Goal: Task Accomplishment & Management: Manage account settings

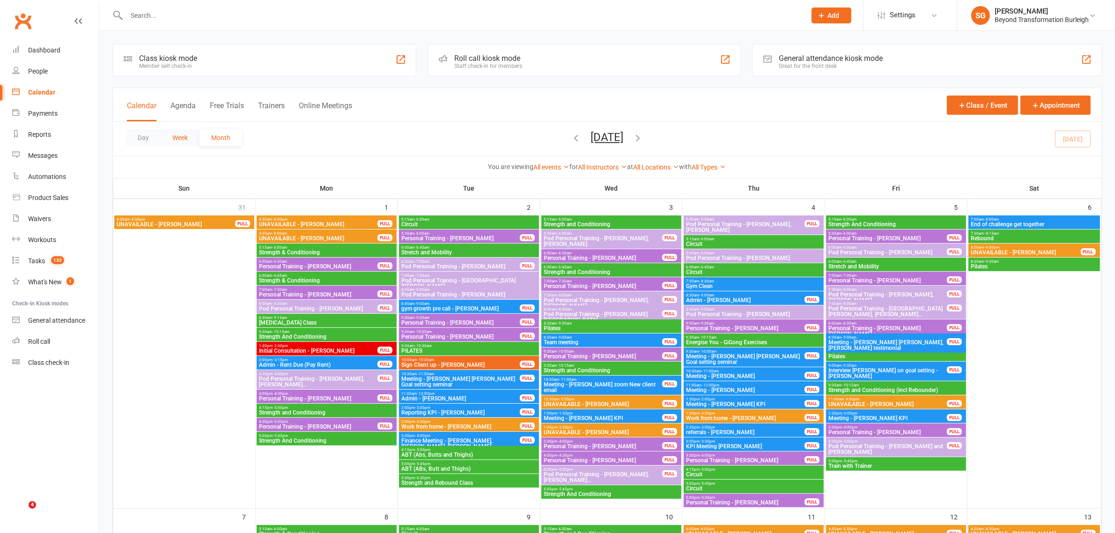
click at [184, 140] on button "Week" at bounding box center [180, 137] width 39 height 17
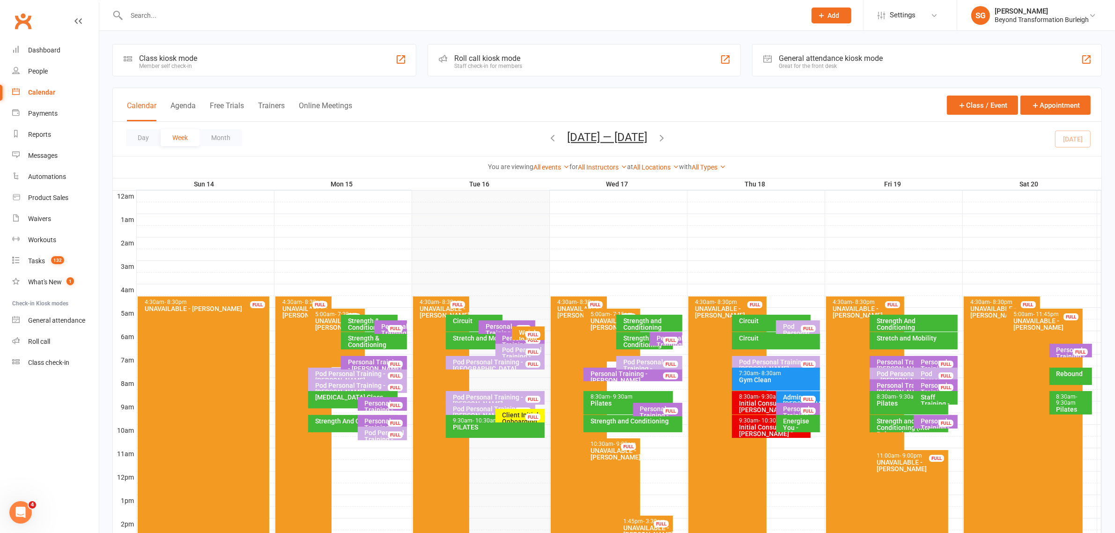
click at [515, 413] on div "Client Initial Onboarding Session. - [PERSON_NAME]" at bounding box center [522, 425] width 41 height 26
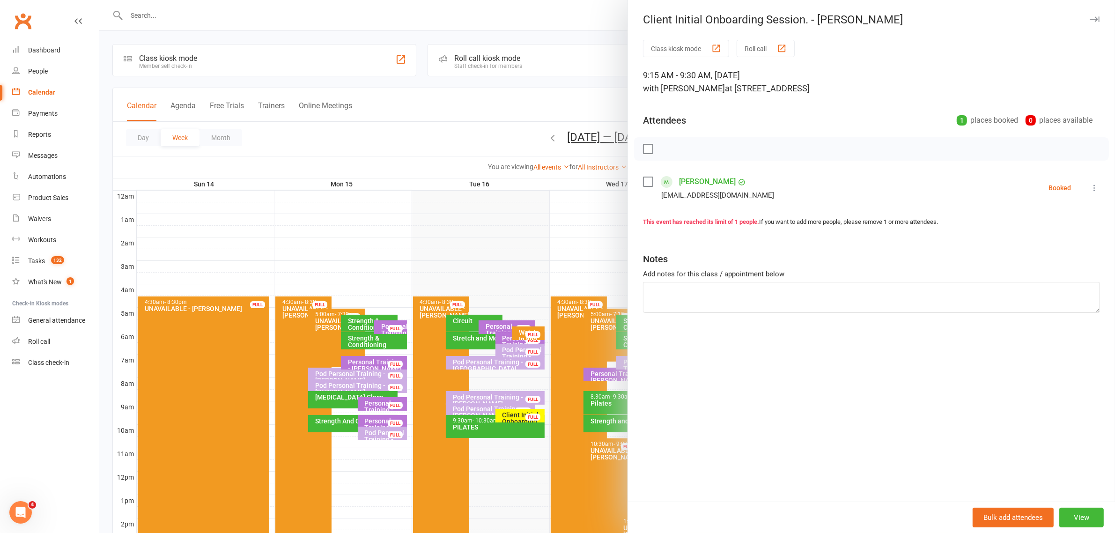
click at [699, 184] on link "[PERSON_NAME]" at bounding box center [707, 181] width 57 height 15
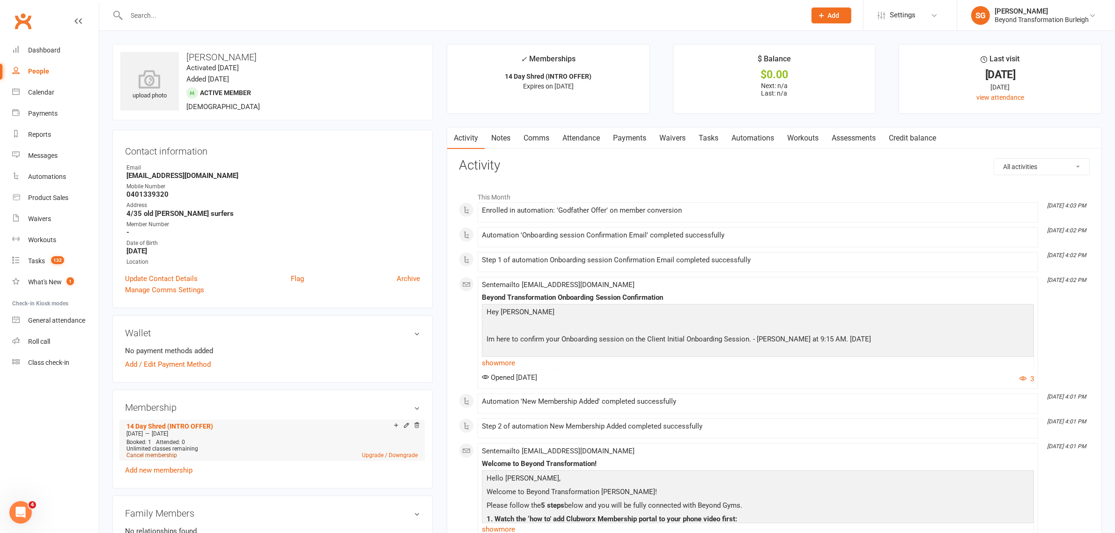
click at [169, 454] on link "Cancel membership" at bounding box center [151, 455] width 51 height 7
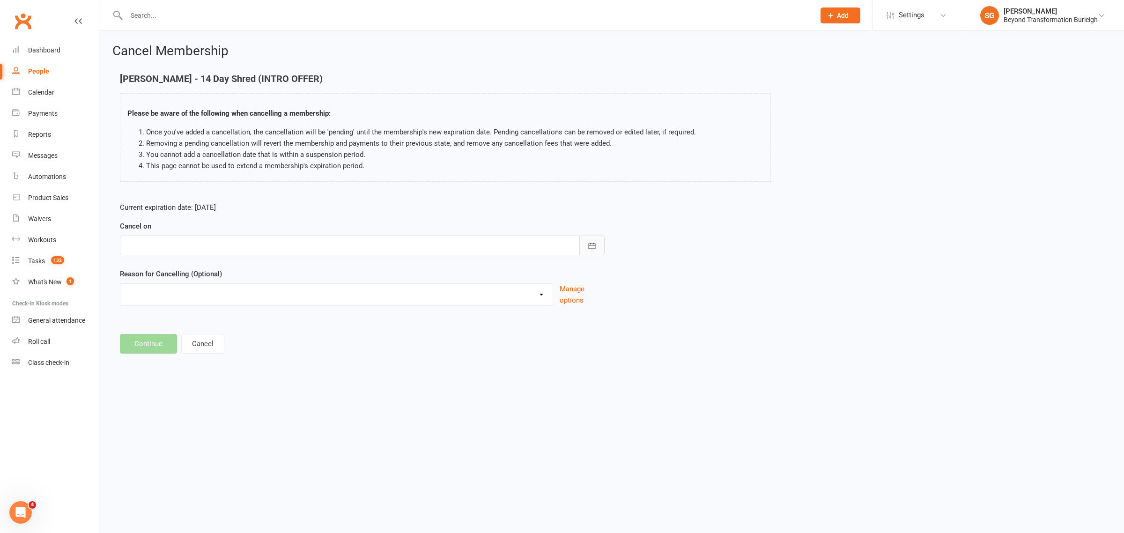
click at [593, 243] on icon "button" at bounding box center [592, 246] width 7 height 6
click at [196, 338] on span "16" at bounding box center [198, 340] width 7 height 7
type input "[DATE]"
click at [246, 297] on select "Admin Finances Godfather Holiday Injury Moving to Burleigh No use Upgrading to …" at bounding box center [336, 293] width 432 height 19
select select "6"
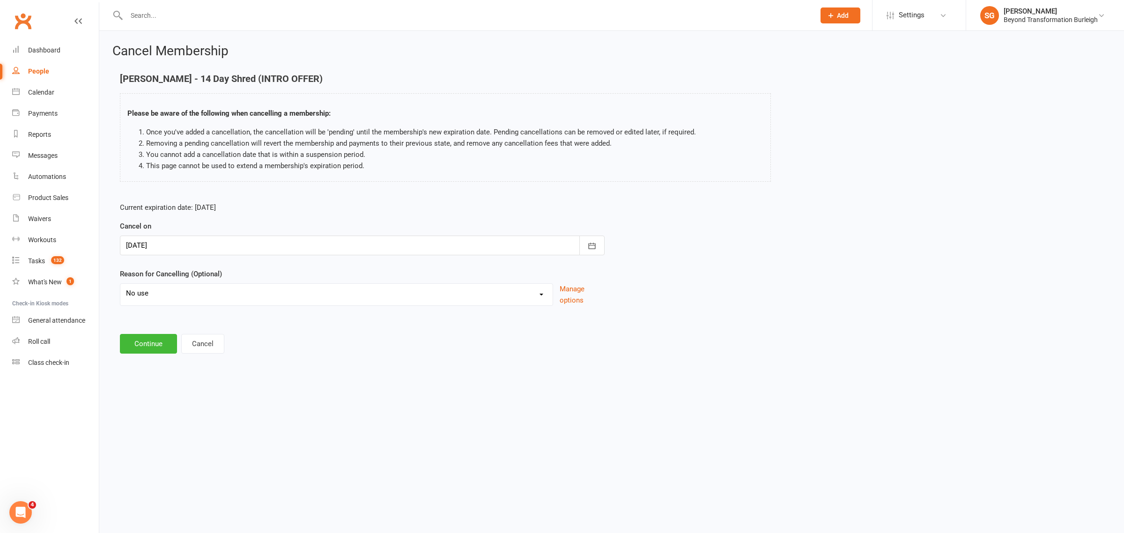
click at [120, 284] on select "Admin Finances Godfather Holiday Injury Moving to Burleigh No use Upgrading to …" at bounding box center [336, 293] width 432 height 19
click at [147, 349] on button "Continue" at bounding box center [148, 344] width 57 height 20
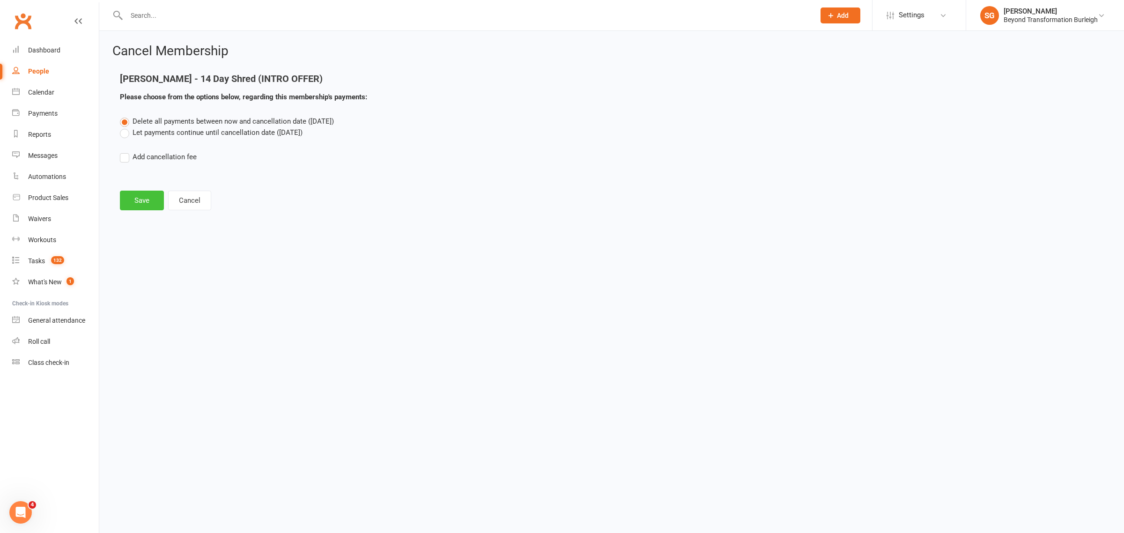
click at [150, 200] on button "Save" at bounding box center [142, 201] width 44 height 20
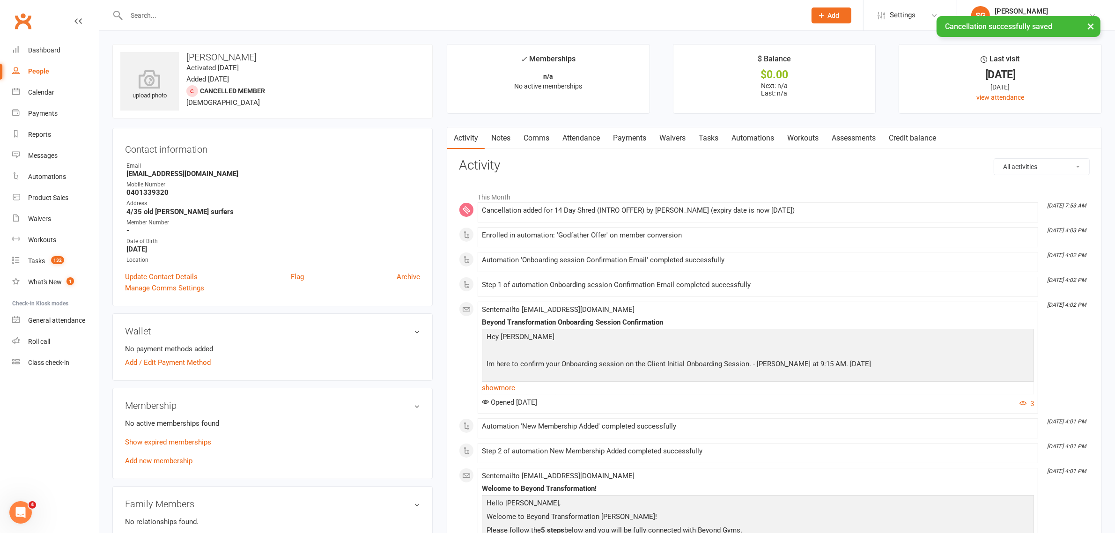
click at [570, 141] on link "Attendance" at bounding box center [581, 138] width 51 height 22
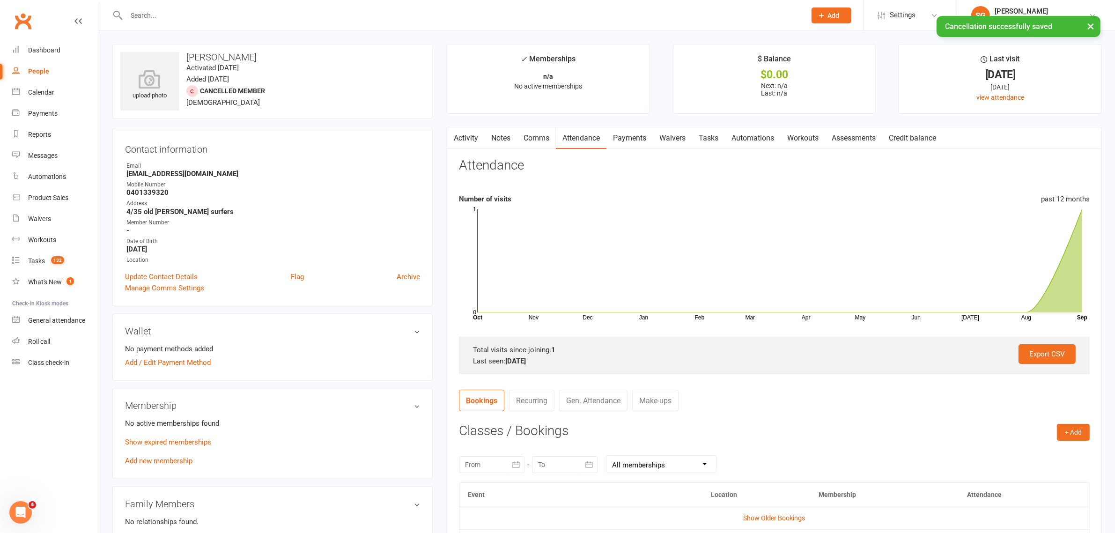
scroll to position [176, 0]
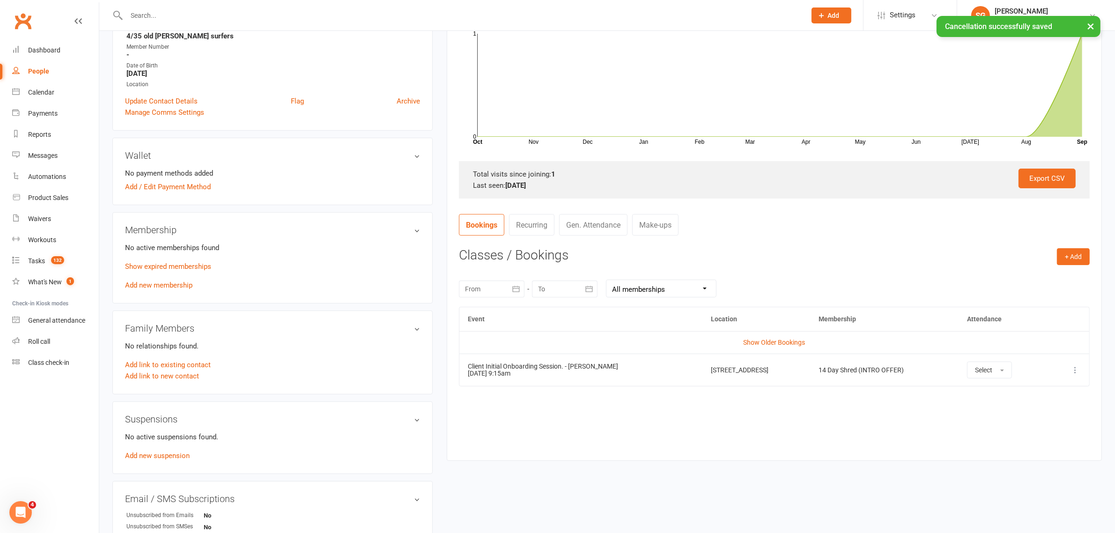
click at [1077, 368] on icon at bounding box center [1074, 369] width 9 height 9
click at [1019, 406] on link "View event" at bounding box center [1033, 407] width 93 height 19
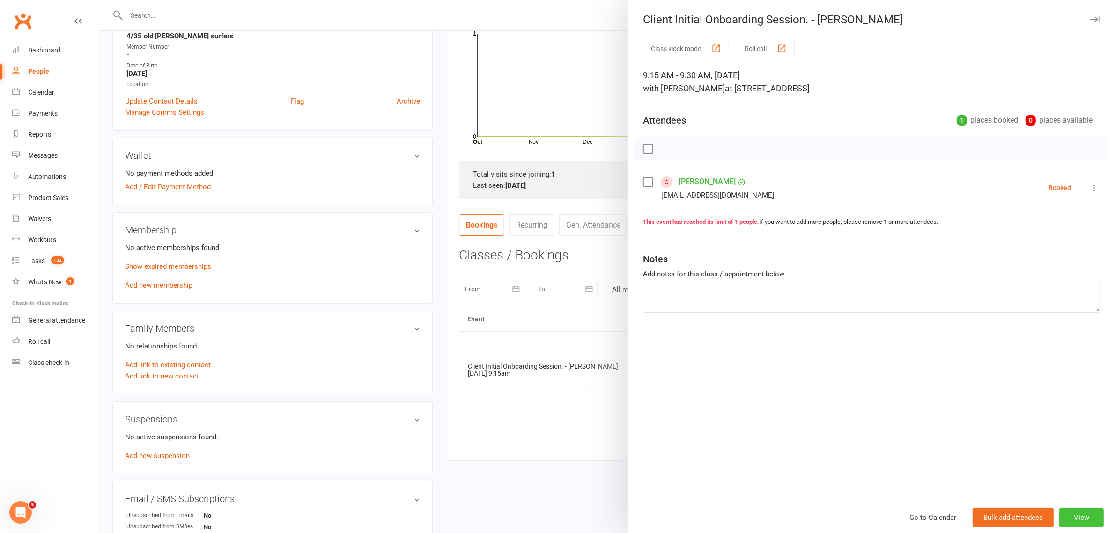
click at [1094, 515] on button "View" at bounding box center [1081, 518] width 44 height 20
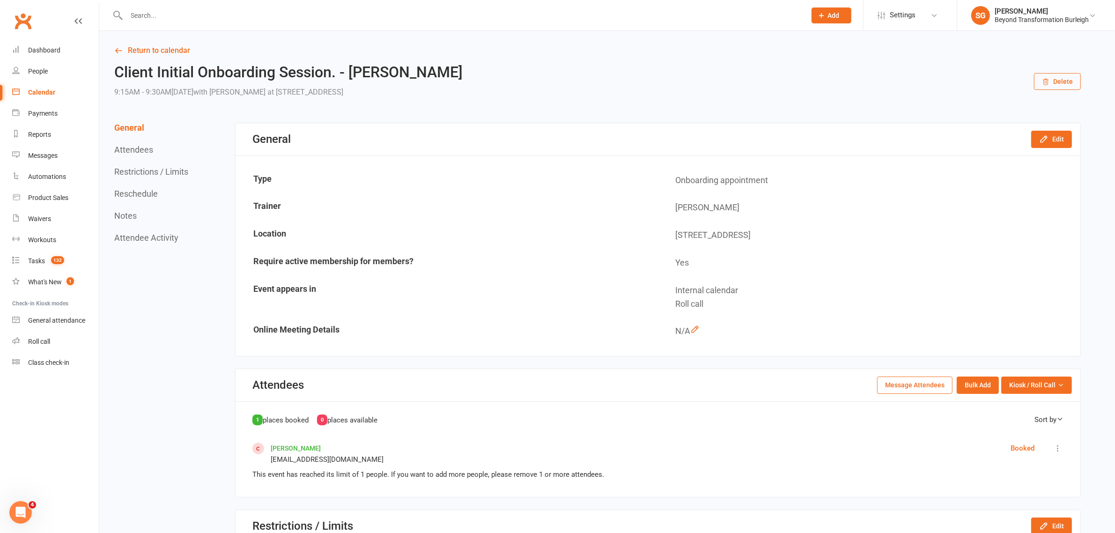
click at [1046, 81] on icon "button" at bounding box center [1045, 81] width 7 height 7
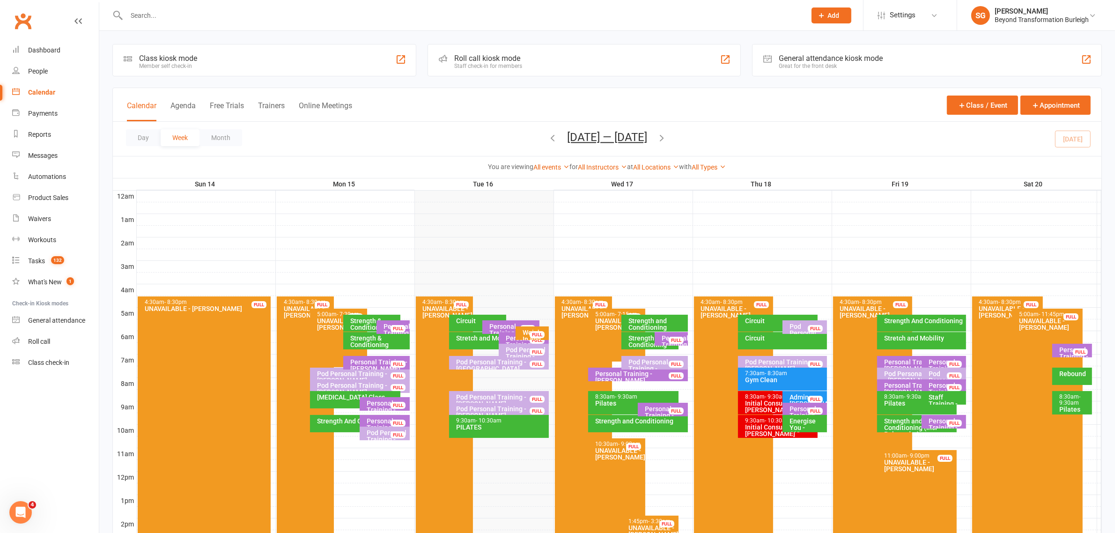
scroll to position [176, 0]
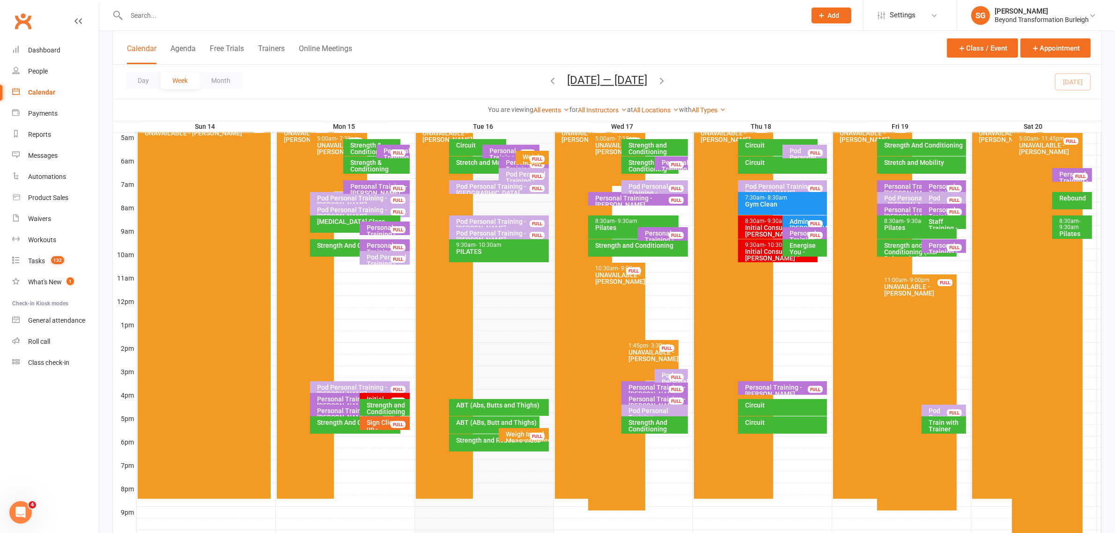
click at [514, 434] on div "Weigh In and Measurements - [PERSON_NAME]" at bounding box center [526, 444] width 42 height 26
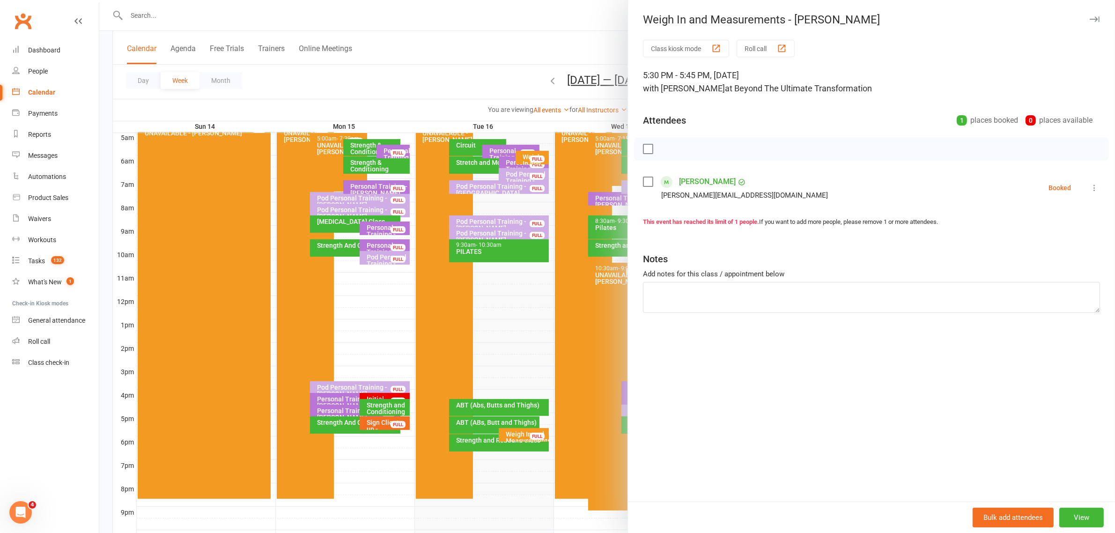
click at [1090, 19] on icon "button" at bounding box center [1095, 19] width 10 height 6
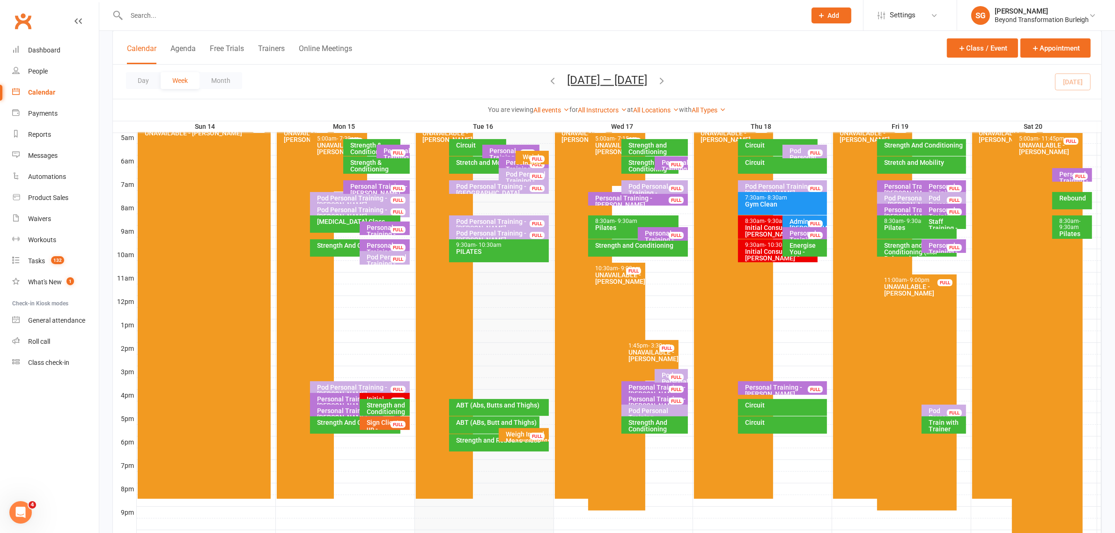
click at [515, 407] on div "ABT (Abs, Butts and Thighs)" at bounding box center [501, 405] width 91 height 7
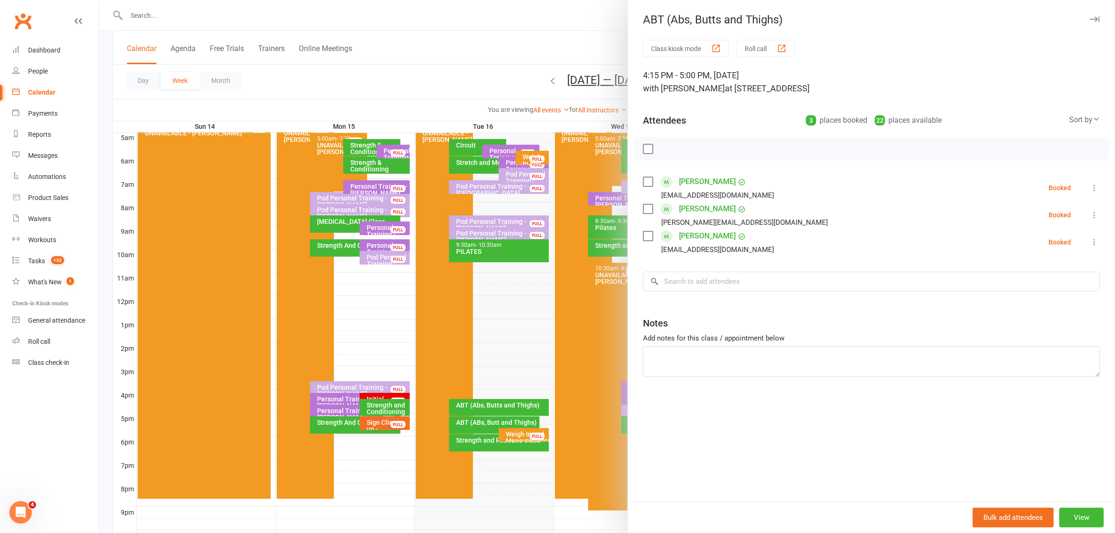
click at [1089, 15] on button "button" at bounding box center [1094, 19] width 11 height 11
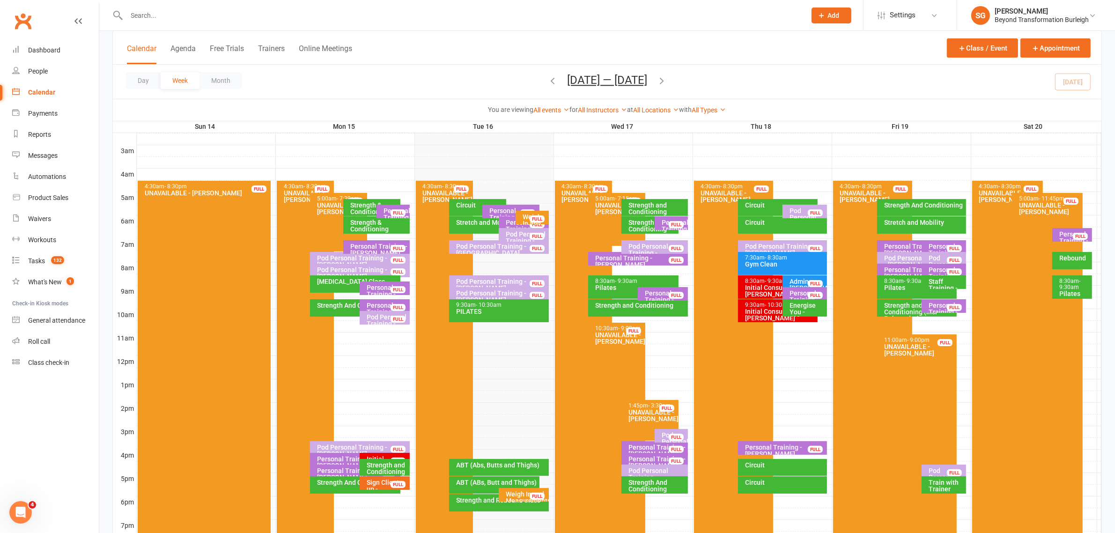
scroll to position [59, 0]
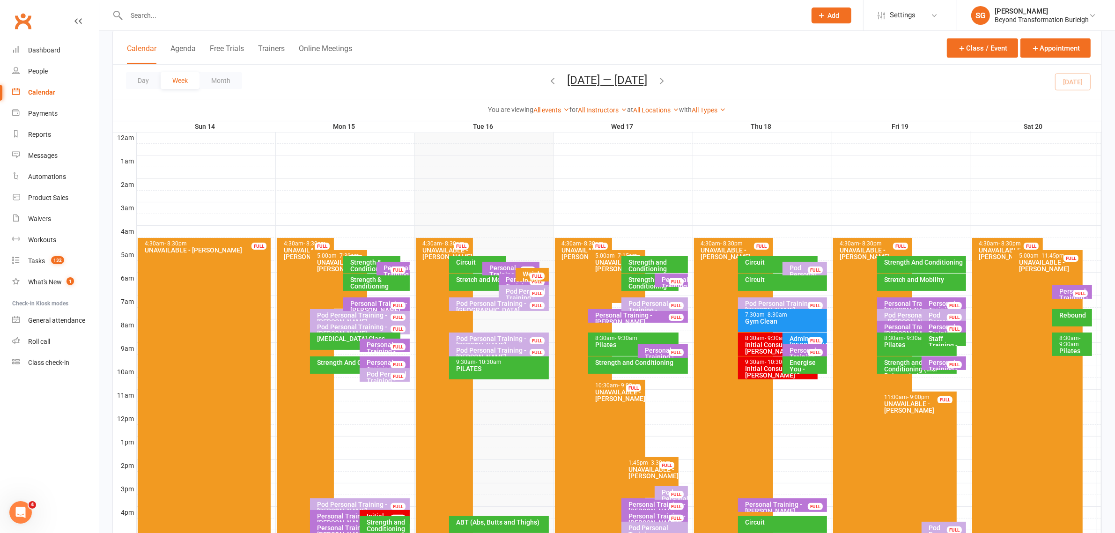
click at [473, 281] on div "Stretch and Mobility" at bounding box center [497, 279] width 82 height 7
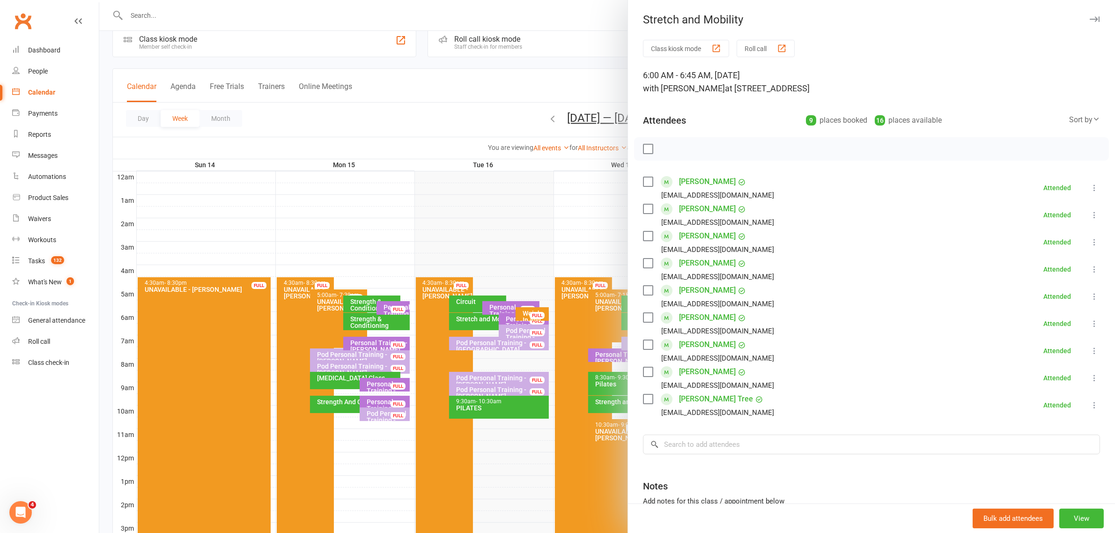
scroll to position [0, 0]
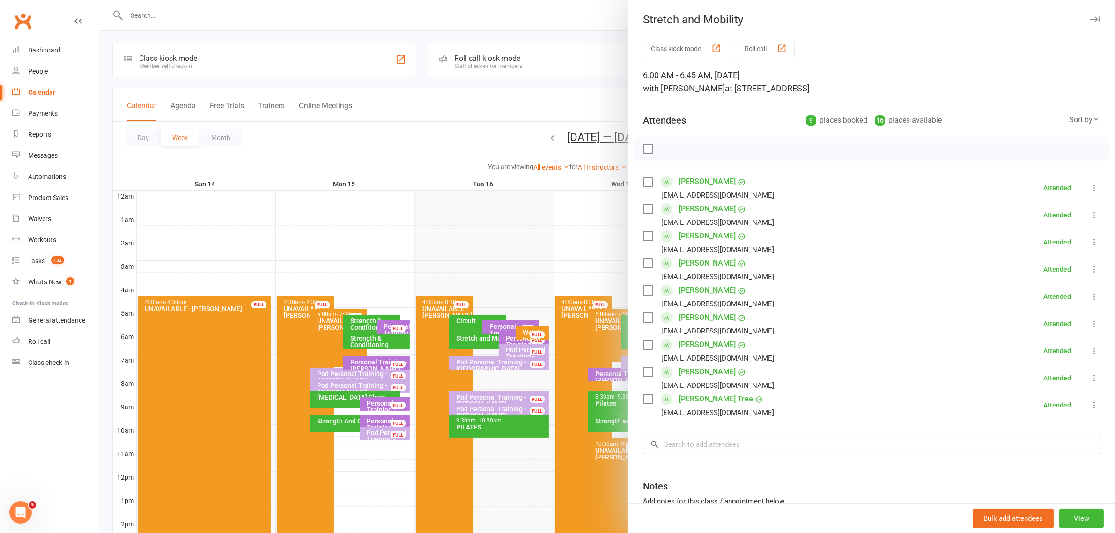
click at [1090, 21] on icon "button" at bounding box center [1095, 19] width 10 height 6
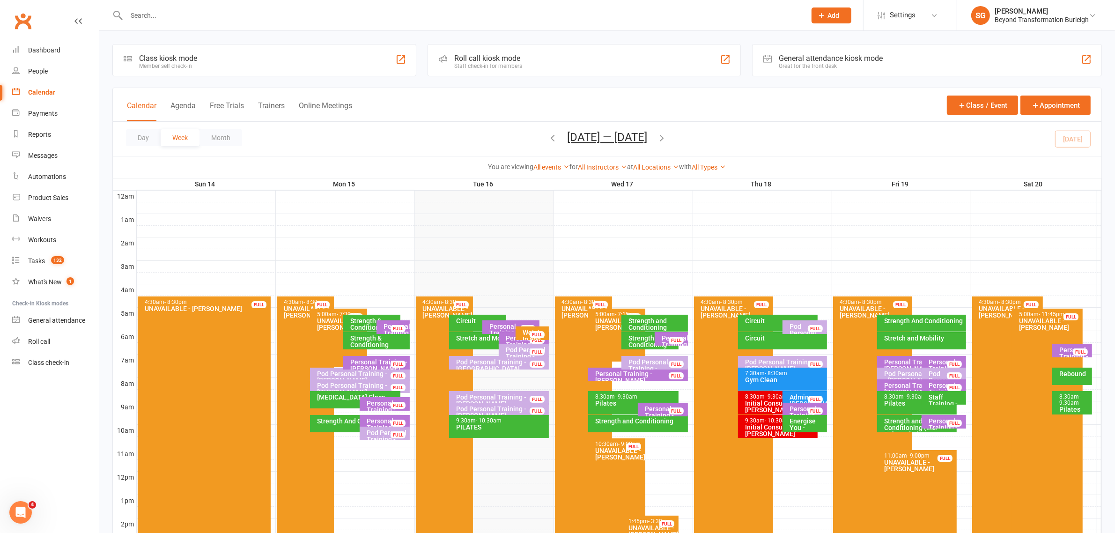
click at [455, 324] on div "Circuit" at bounding box center [477, 323] width 57 height 17
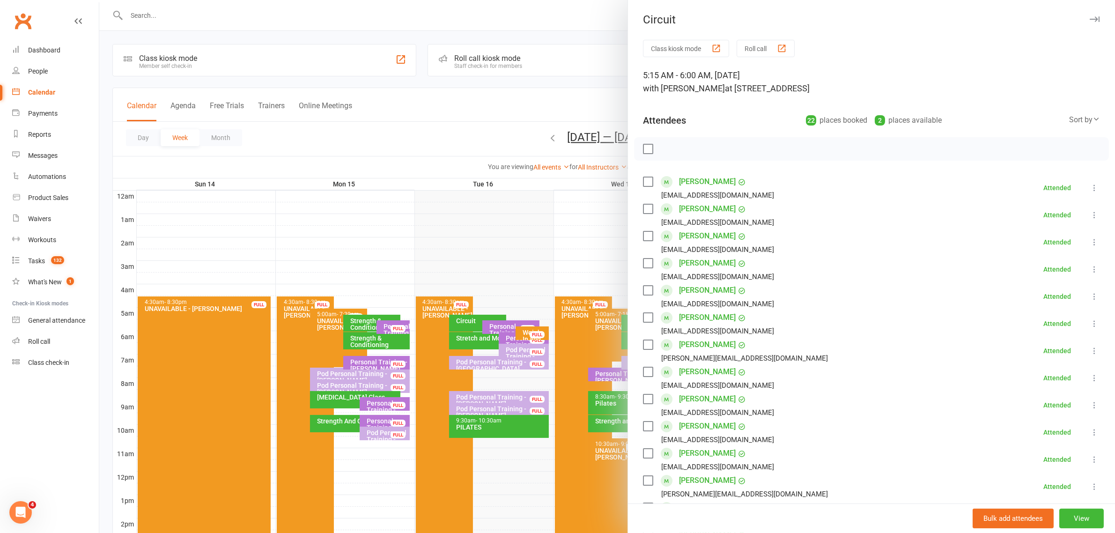
click at [1090, 22] on icon "button" at bounding box center [1095, 19] width 10 height 6
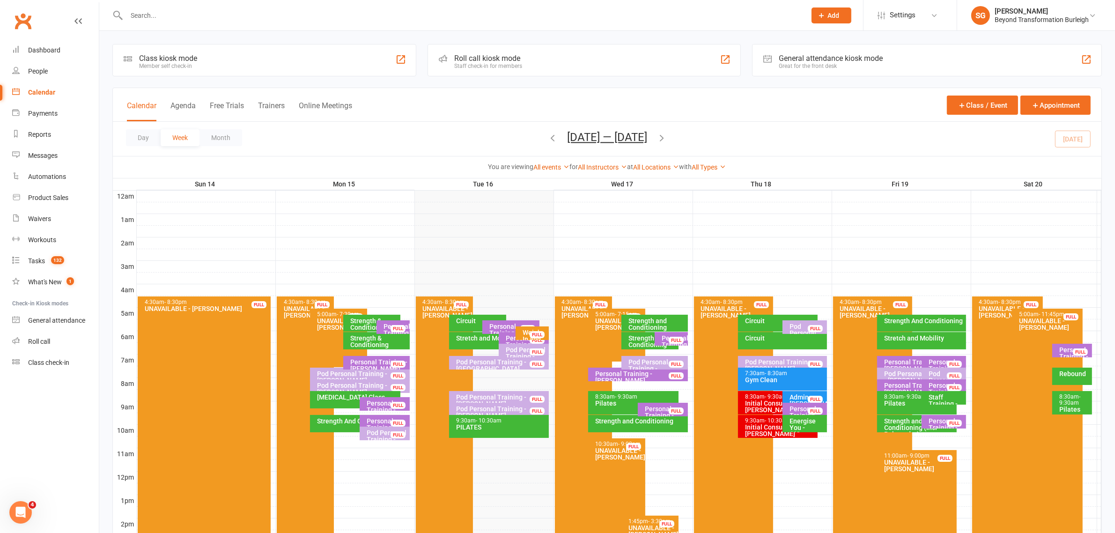
click at [548, 136] on icon "button" at bounding box center [552, 138] width 10 height 10
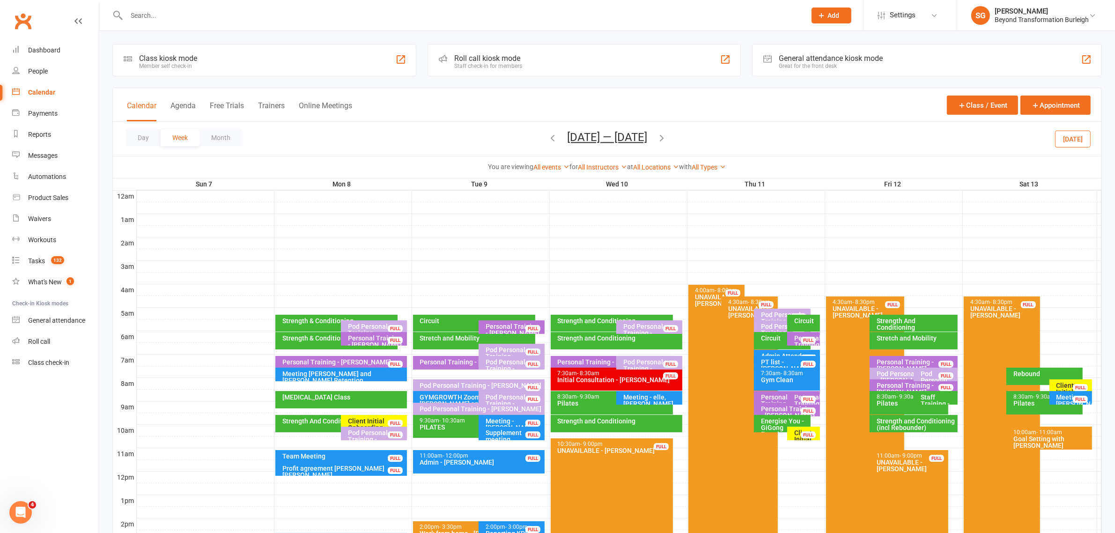
click at [1042, 435] on div "Goal Setting with [PERSON_NAME]" at bounding box center [1051, 441] width 77 height 13
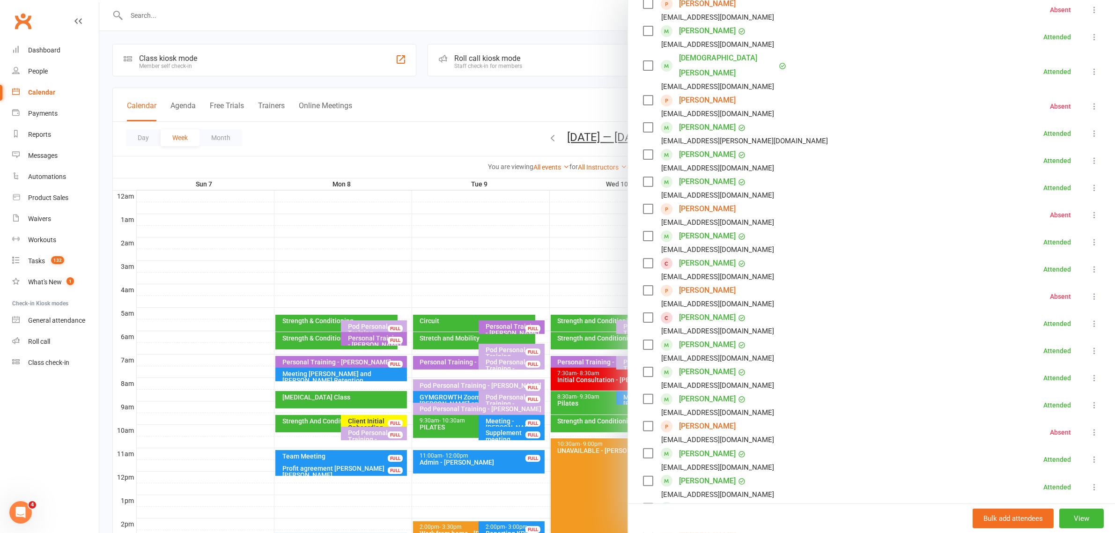
scroll to position [234, 0]
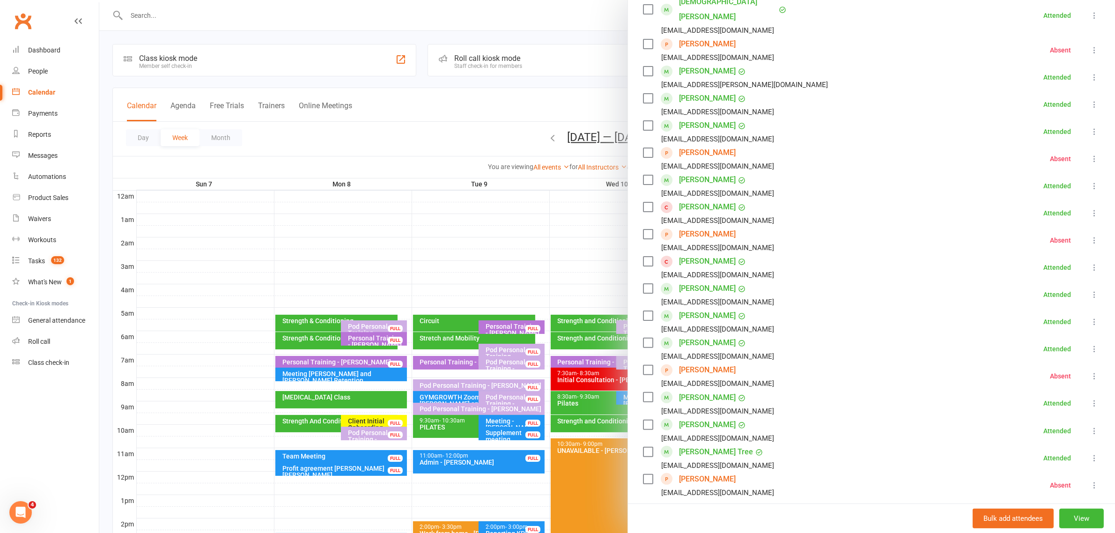
click at [707, 471] on link "[PERSON_NAME]" at bounding box center [707, 478] width 57 height 15
